Goal: Manage account settings

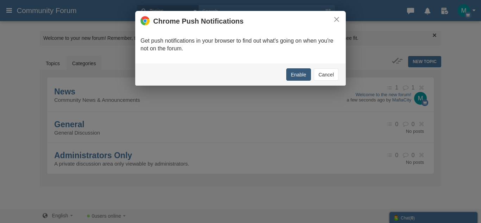
click at [299, 76] on button "Enable" at bounding box center [298, 74] width 25 height 12
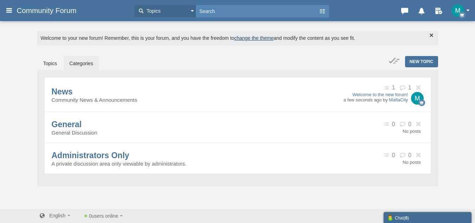
click at [409, 216] on span "( 0 )" at bounding box center [406, 217] width 5 height 5
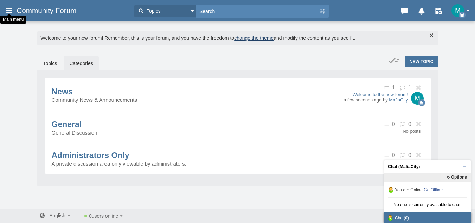
click at [10, 10] on icon at bounding box center [9, 10] width 8 height 13
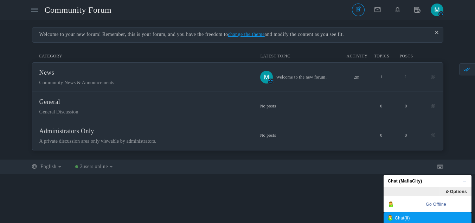
scroll to position [453, 0]
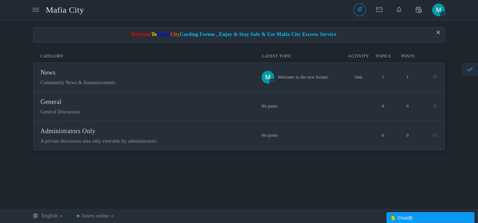
click at [0, 0] on div at bounding box center [0, 0] width 0 height 0
click at [438, 15] on img "button" at bounding box center [438, 10] width 13 height 13
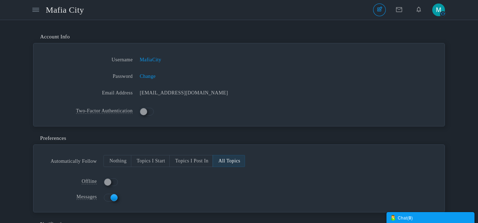
scroll to position [461, 0]
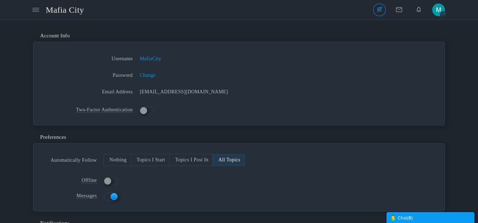
scroll to position [0, 0]
click at [33, 9] on icon at bounding box center [35, 10] width 7 height 6
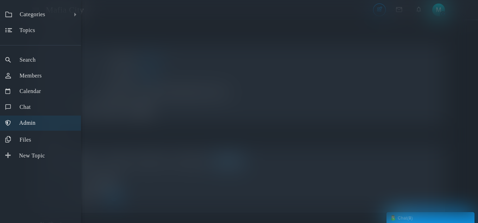
click at [26, 121] on span "Admin" at bounding box center [27, 123] width 16 height 6
